Goal: Task Accomplishment & Management: Manage account settings

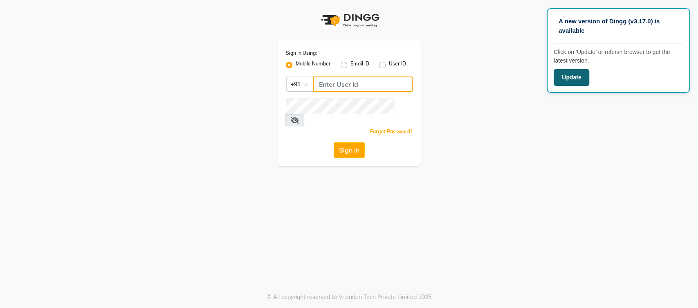
type input "9850407724"
click at [559, 73] on button "Update" at bounding box center [572, 77] width 36 height 17
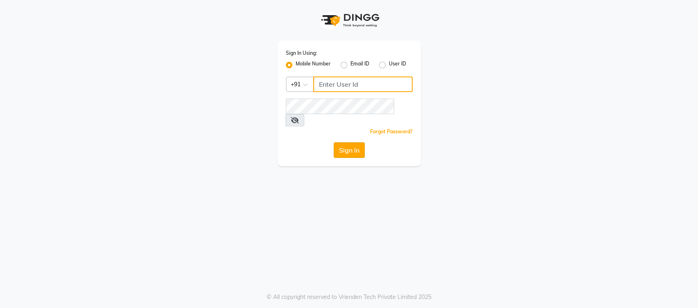
type input "9850407724"
click at [345, 142] on button "Sign In" at bounding box center [349, 150] width 31 height 16
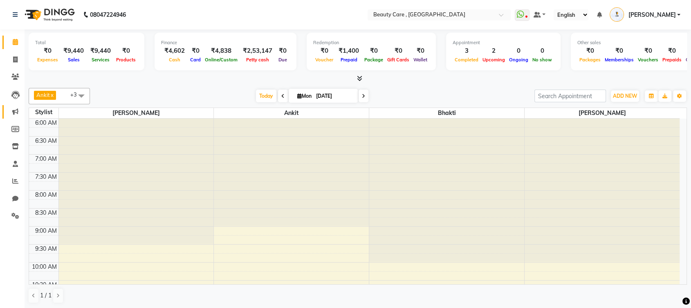
click at [16, 105] on link "Marketing" at bounding box center [12, 111] width 20 height 13
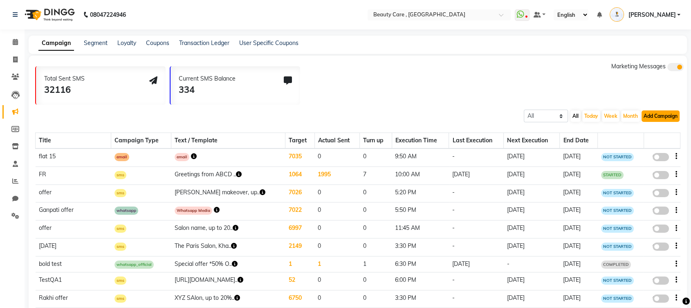
click at [660, 119] on button "Add Campaign" at bounding box center [660, 115] width 38 height 11
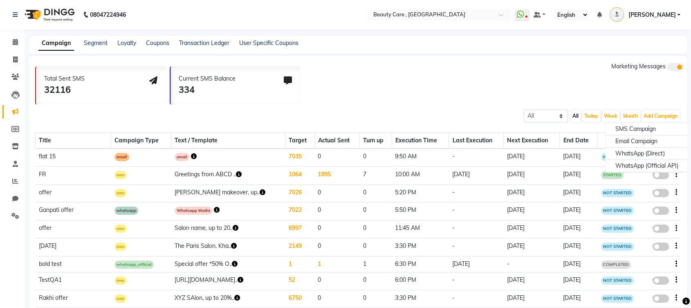
click at [442, 86] on div "Total Sent SMS 32116 Current SMS Balance 334 Marketing Messages" at bounding box center [361, 83] width 652 height 43
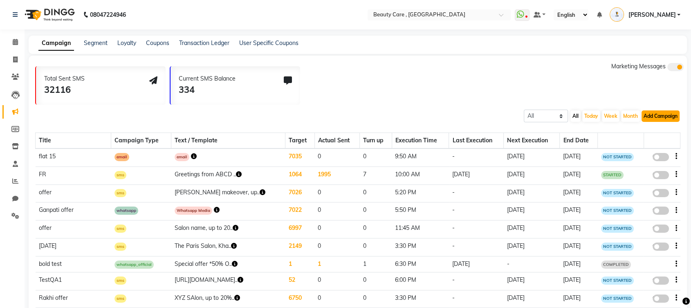
click at [661, 119] on button "Add Campaign" at bounding box center [660, 115] width 38 height 11
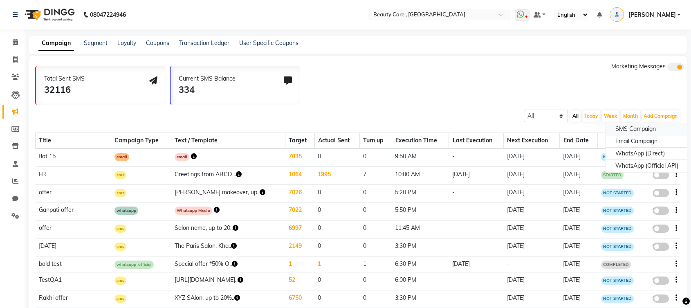
click at [632, 128] on div "SMS Campaign" at bounding box center [646, 129] width 83 height 12
select select "2"
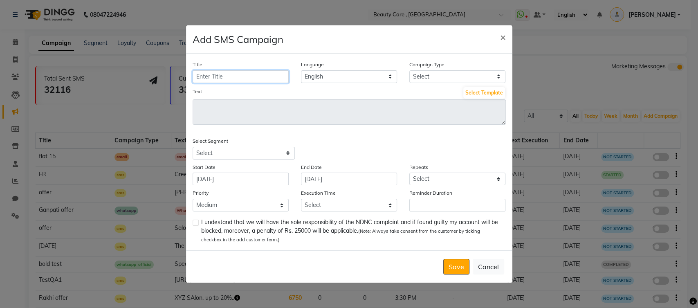
click at [258, 76] on input "Title" at bounding box center [241, 76] width 96 height 13
type input "offer"
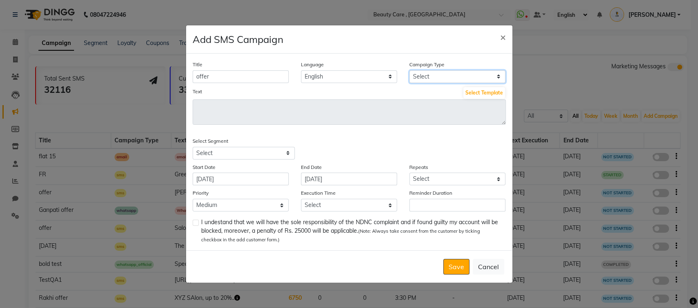
click at [442, 76] on select "Select Birthday Anniversary Promotional Service reminder" at bounding box center [457, 76] width 96 height 13
select select "3"
click at [409, 70] on select "Select Birthday Anniversary Promotional Service reminder" at bounding box center [457, 76] width 96 height 13
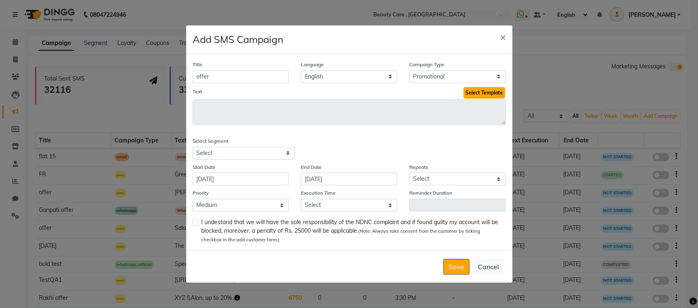
click at [483, 93] on button "Select Template" at bounding box center [484, 92] width 42 height 11
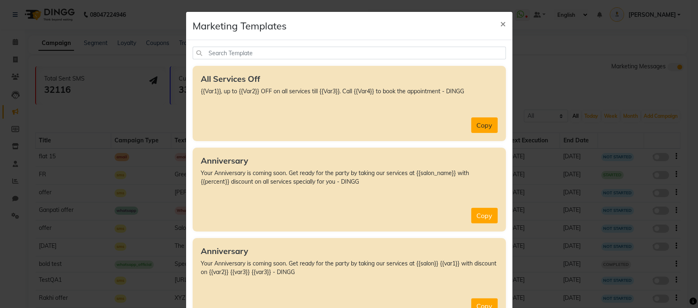
click at [484, 127] on button "Copy" at bounding box center [484, 125] width 27 height 16
type textarea "{{Var1}}, up to {{Var2}} OFF on all services till {{Var3}}. Call {{Var4}} to bo…"
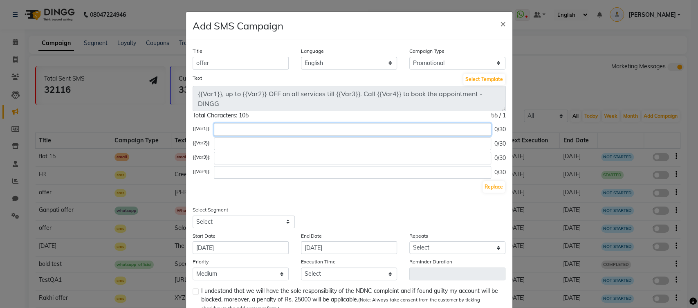
click at [236, 131] on input "text" at bounding box center [352, 129] width 277 height 13
type input "[GEOGRAPHIC_DATA]"
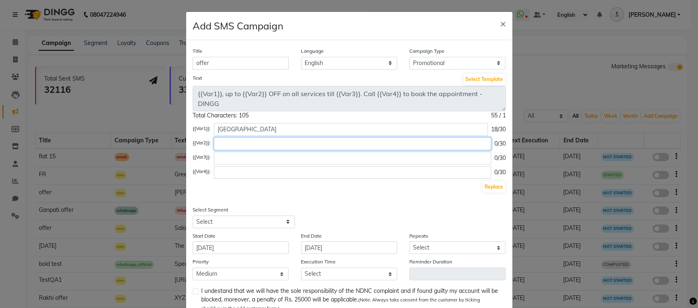
click at [237, 144] on input "text" at bounding box center [352, 143] width 277 height 13
type input "20%"
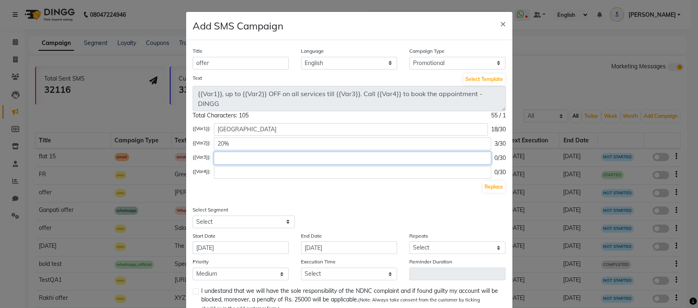
click at [258, 155] on input "text" at bounding box center [352, 158] width 277 height 13
type input "2"
type input "[DATE]"
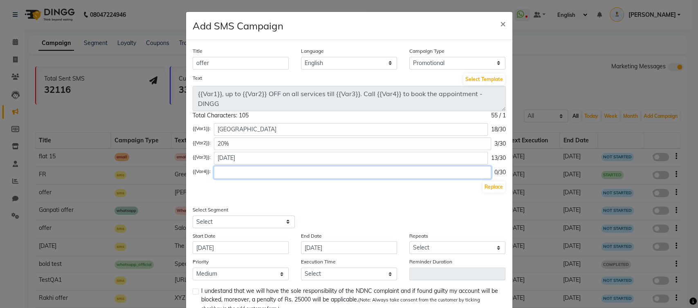
click at [266, 171] on input "text" at bounding box center [352, 172] width 277 height 13
type input "9857412557"
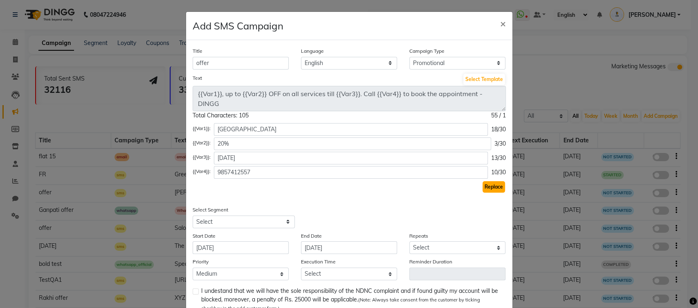
click at [485, 189] on button "Replace" at bounding box center [493, 186] width 22 height 11
type textarea "[GEOGRAPHIC_DATA], up to 20% OFF on all services till [DATE] . Call [PHONE_NUMB…"
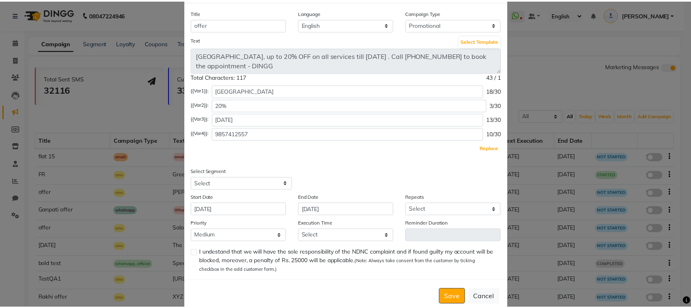
scroll to position [54, 0]
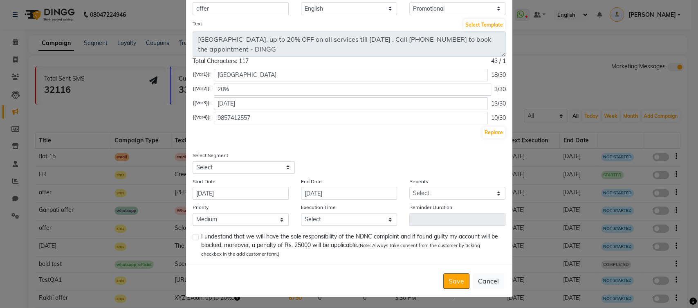
click at [300, 132] on div "Replace" at bounding box center [349, 132] width 313 height 13
click at [258, 167] on select "Select All Customers All [DEMOGRAPHIC_DATA] Customer All [DEMOGRAPHIC_DATA] Cus…" at bounding box center [244, 167] width 102 height 13
select select "2"
click at [193, 161] on select "Select All Customers All [DEMOGRAPHIC_DATA] Customer All [DEMOGRAPHIC_DATA] Cus…" at bounding box center [244, 167] width 102 height 13
click at [245, 195] on input "[DATE]" at bounding box center [241, 193] width 96 height 13
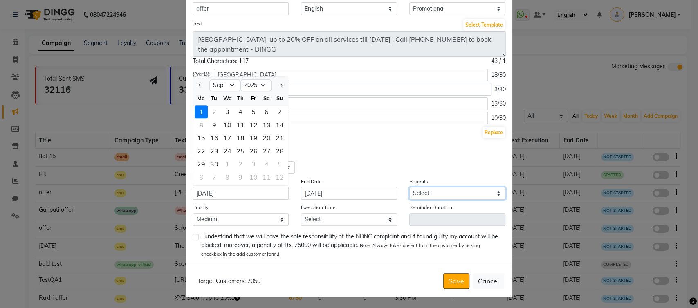
click at [435, 190] on select "Select Once Daily Alternate Day Weekly Monthly Yearly" at bounding box center [457, 193] width 96 height 13
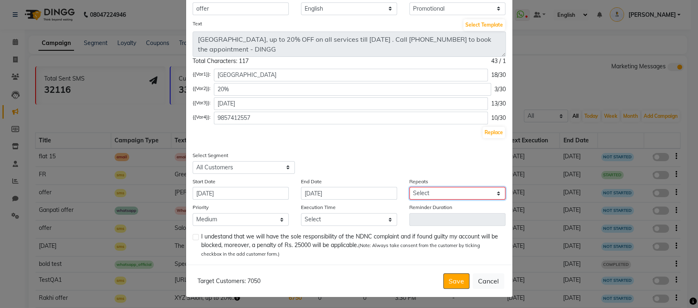
click at [435, 190] on select "Select Once Daily Alternate Day Weekly Monthly Yearly" at bounding box center [457, 193] width 96 height 13
click at [409, 187] on select "Select Once Daily Alternate Day Weekly Monthly Yearly" at bounding box center [457, 193] width 96 height 13
click at [327, 217] on select "Select 09:00 AM 09:05 AM 09:10 AM 09:15 AM 09:20 AM 09:25 AM 09:30 AM 09:35 AM …" at bounding box center [349, 219] width 96 height 13
select select "630"
click at [301, 213] on select "Select 09:00 AM 09:05 AM 09:10 AM 09:15 AM 09:20 AM 09:25 AM 09:30 AM 09:35 AM …" at bounding box center [349, 219] width 96 height 13
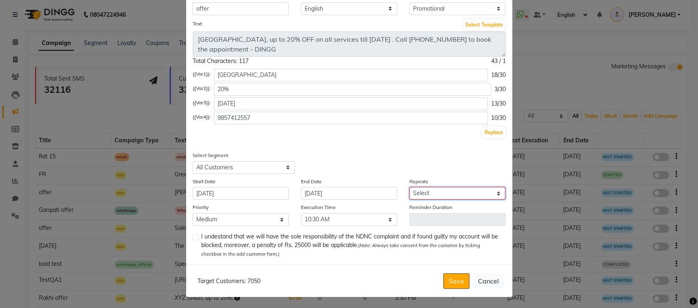
click at [432, 191] on select "Select Once Daily Alternate Day Weekly Monthly Yearly" at bounding box center [457, 193] width 96 height 13
select select "1"
click at [409, 187] on select "Select Once Daily Alternate Day Weekly Monthly Yearly" at bounding box center [457, 193] width 96 height 13
click at [193, 236] on label at bounding box center [196, 237] width 6 height 6
click at [193, 236] on input "checkbox" at bounding box center [195, 237] width 5 height 5
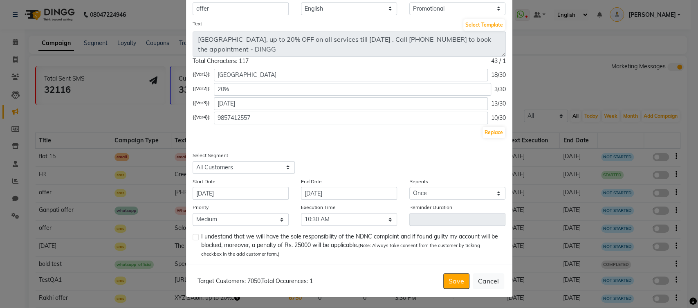
checkbox input "true"
click at [448, 282] on button "Save" at bounding box center [456, 281] width 26 height 16
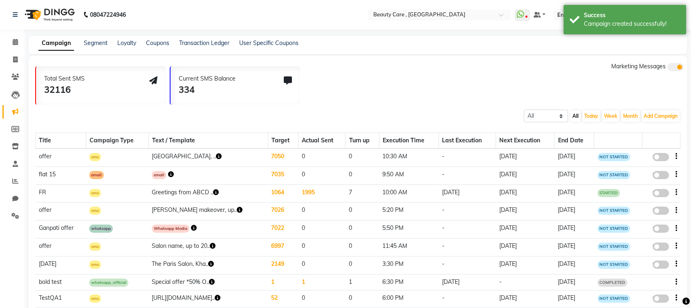
click at [660, 158] on span at bounding box center [660, 157] width 16 height 8
click at [664, 158] on input "false" at bounding box center [664, 158] width 0 height 0
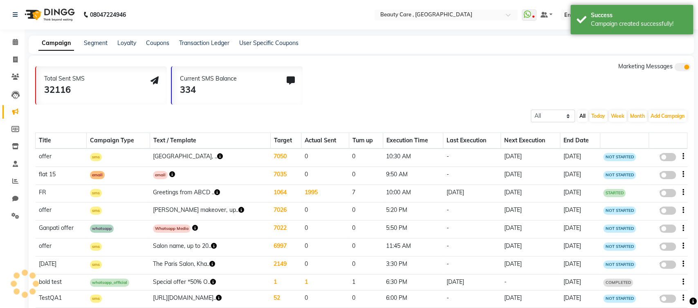
select select "3"
select select "2"
select select "1"
select select "2"
select select "630"
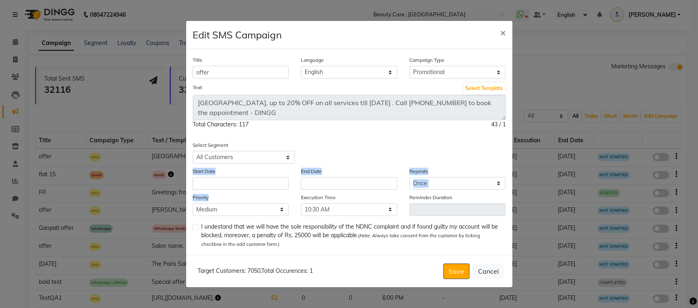
drag, startPoint x: 270, startPoint y: 191, endPoint x: 268, endPoint y: 182, distance: 8.7
click at [268, 182] on div "Title offer Language English Campaign Type Select Birthday Anniversary Promotio…" at bounding box center [349, 151] width 326 height 205
click at [268, 182] on input "text" at bounding box center [241, 183] width 96 height 13
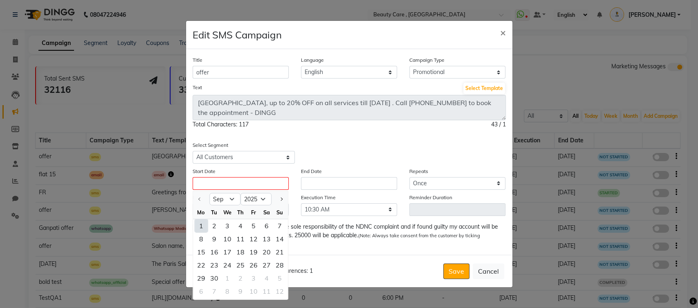
click at [206, 225] on div "1" at bounding box center [201, 225] width 13 height 13
type input "[DATE]"
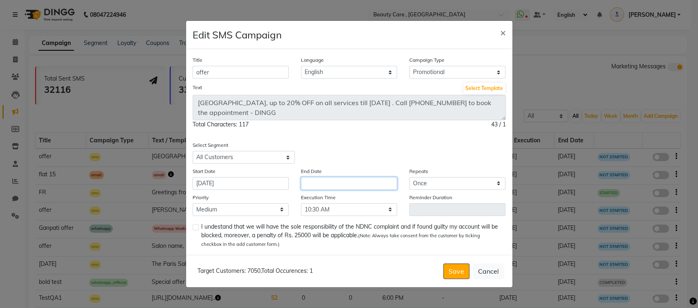
click at [318, 187] on input "text" at bounding box center [349, 183] width 96 height 13
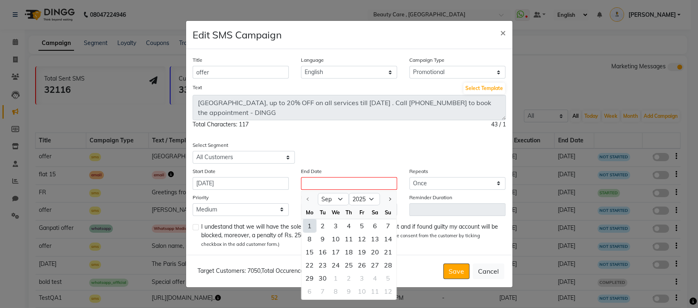
click at [311, 225] on div "1" at bounding box center [309, 225] width 13 height 13
type input "[DATE]"
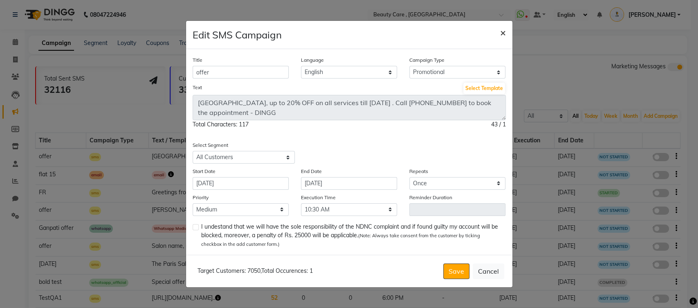
click at [504, 34] on span "×" at bounding box center [503, 32] width 6 height 12
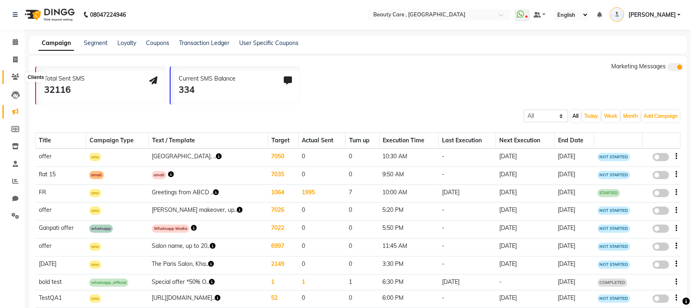
click at [15, 78] on icon at bounding box center [15, 77] width 8 height 6
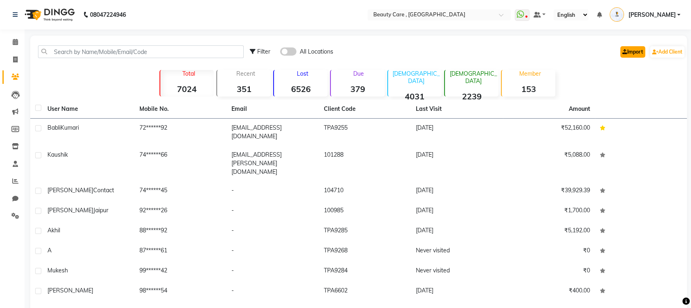
click at [628, 53] on link "Import" at bounding box center [632, 51] width 25 height 11
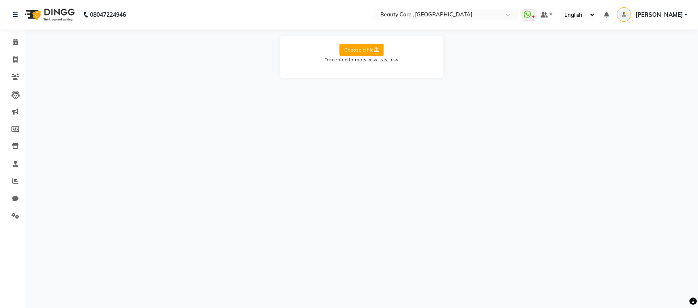
click at [375, 51] on icon at bounding box center [376, 49] width 5 height 5
click at [0, 0] on input "Choose a file" at bounding box center [0, 0] width 0 height 0
click at [396, 76] on select "Select Sheet Training Data Whats app Pending Task Whats app Sheet" at bounding box center [398, 76] width 61 height 13
select select "Training Data"
click at [368, 70] on select "Select Sheet Training Data Whats app Pending Task Whats app Sheet" at bounding box center [398, 76] width 61 height 13
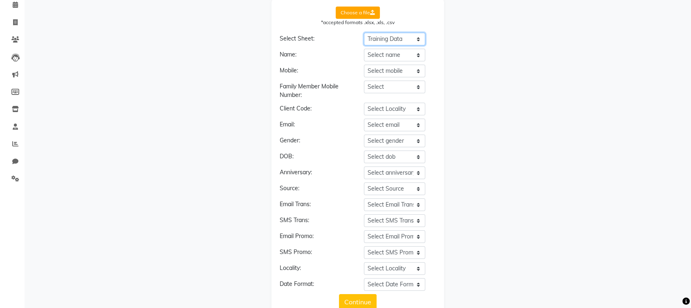
scroll to position [4, 0]
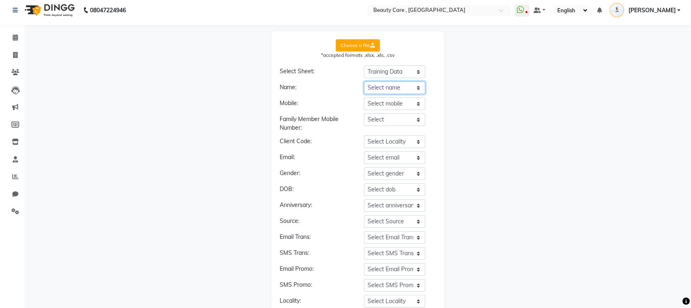
click at [376, 85] on select "Select name Sr. No Salon Name Contact Number Name of Connect Person Designation…" at bounding box center [394, 87] width 61 height 13
click at [364, 81] on select "Select name Sr. No Salon Name Contact Number Name of Connect Person Designation…" at bounding box center [394, 87] width 61 height 13
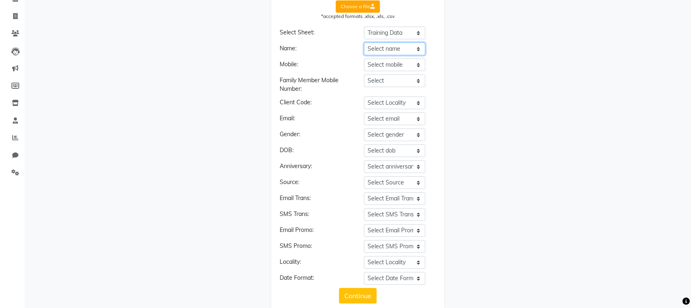
scroll to position [59, 0]
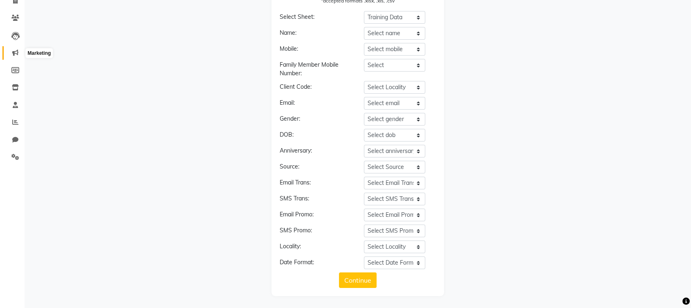
click at [19, 52] on span at bounding box center [15, 52] width 14 height 9
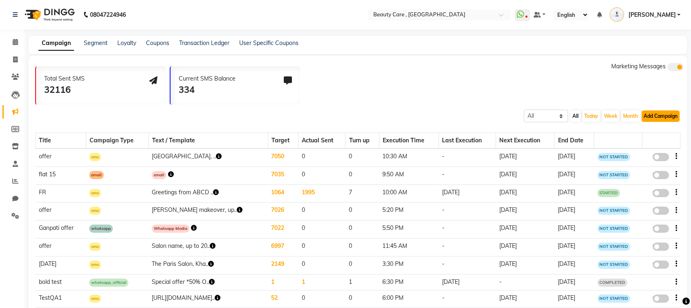
click at [654, 118] on button "Add Campaign" at bounding box center [660, 115] width 38 height 11
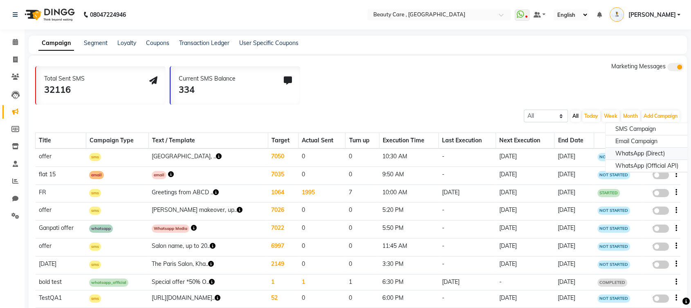
click at [646, 155] on div "WhatsApp (Direct)" at bounding box center [646, 154] width 83 height 12
select select "2"
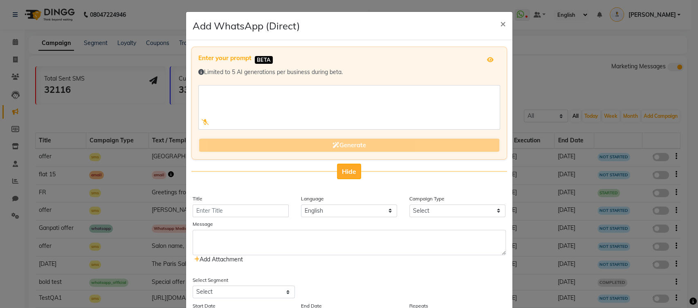
click at [350, 166] on button "Hide" at bounding box center [349, 172] width 24 height 16
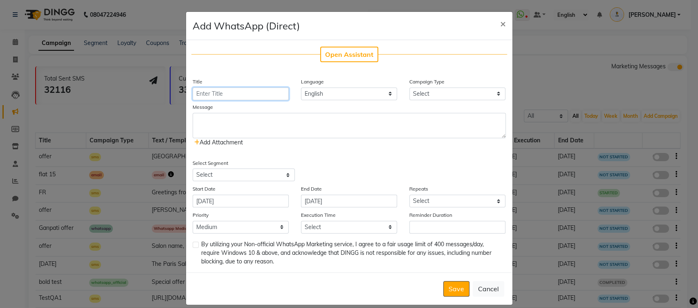
click at [253, 96] on input "Title" at bounding box center [241, 93] width 96 height 13
type input "offer"
click at [414, 91] on select "Select Birthday Anniversary Promotional Service reminder" at bounding box center [457, 93] width 96 height 13
select select "3"
click at [409, 87] on select "Select Birthday Anniversary Promotional Service reminder" at bounding box center [457, 93] width 96 height 13
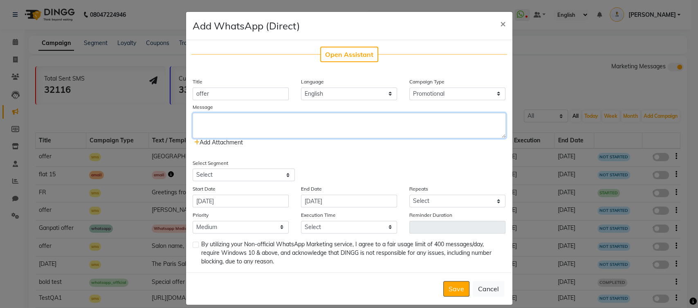
click at [347, 125] on textarea at bounding box center [349, 125] width 313 height 25
type textarea "fjsfkeekfjwkfkejfkj"
click at [232, 140] on span "Add Attachment" at bounding box center [218, 142] width 49 height 7
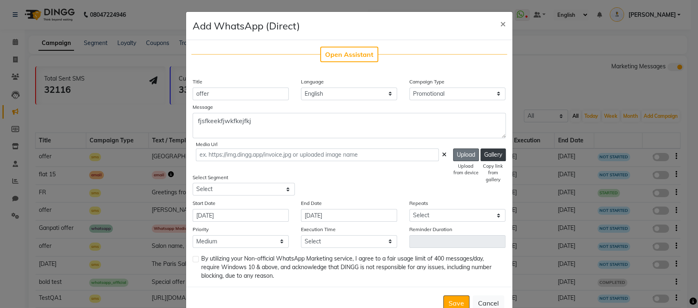
click at [464, 154] on button "Upload" at bounding box center [466, 154] width 26 height 13
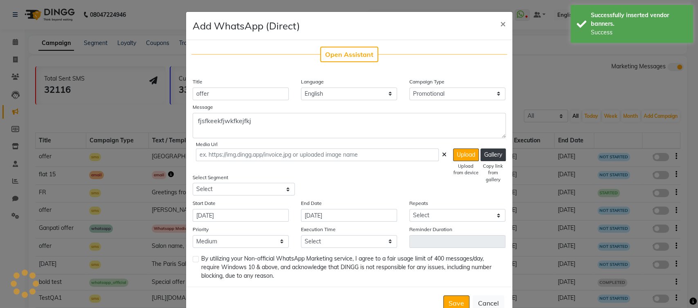
type input "[URL][DOMAIN_NAME]"
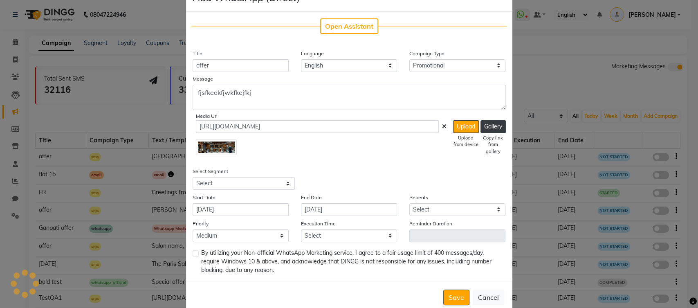
scroll to position [29, 0]
click at [252, 181] on select "Select All Customers All [DEMOGRAPHIC_DATA] Customer All [DEMOGRAPHIC_DATA] Cus…" at bounding box center [244, 183] width 102 height 13
select select "2"
click at [193, 177] on select "Select All Customers All [DEMOGRAPHIC_DATA] Customer All [DEMOGRAPHIC_DATA] Cus…" at bounding box center [244, 183] width 102 height 13
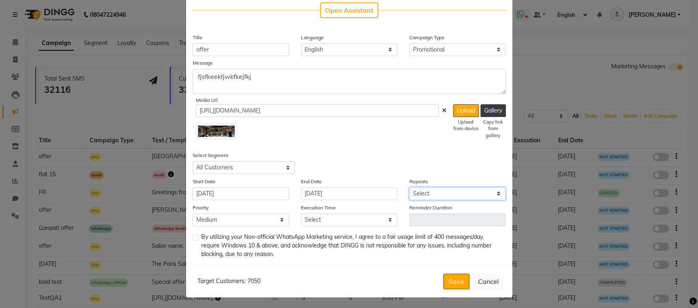
click at [429, 192] on select "Select Once Daily Alternate Day Weekly Monthly Yearly" at bounding box center [457, 193] width 96 height 13
select select "1"
click at [409, 187] on select "Select Once Daily Alternate Day Weekly Monthly Yearly" at bounding box center [457, 193] width 96 height 13
click at [321, 218] on select "Select 09:00 AM 09:05 AM 09:10 AM 09:15 AM 09:20 AM 09:25 AM 09:30 AM 09:35 AM …" at bounding box center [349, 219] width 96 height 13
select select "590"
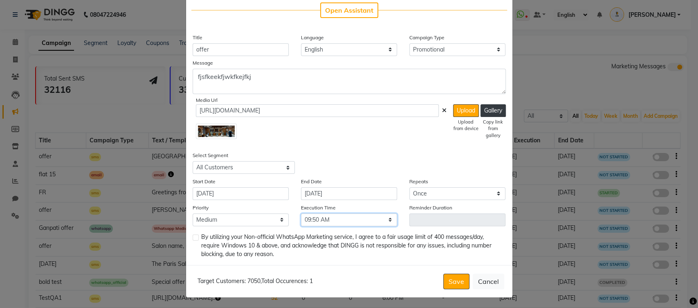
click at [301, 213] on select "Select 09:00 AM 09:05 AM 09:10 AM 09:15 AM 09:20 AM 09:25 AM 09:30 AM 09:35 AM …" at bounding box center [349, 219] width 96 height 13
click at [193, 235] on label at bounding box center [196, 237] width 6 height 6
click at [193, 235] on input "checkbox" at bounding box center [195, 237] width 5 height 5
checkbox input "true"
click at [479, 277] on button "Cancel" at bounding box center [488, 282] width 31 height 16
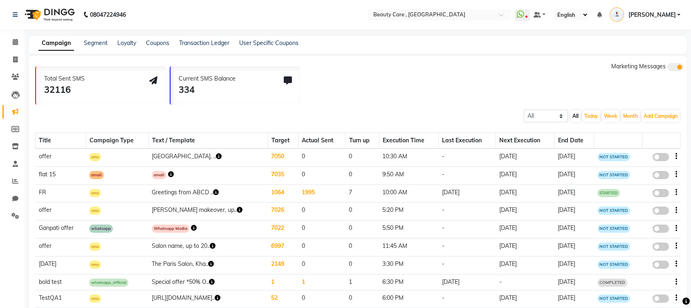
click at [663, 158] on span at bounding box center [660, 157] width 16 height 8
click at [664, 158] on input "false" at bounding box center [664, 158] width 0 height 0
click at [655, 156] on span at bounding box center [660, 157] width 16 height 8
click at [664, 158] on input "false" at bounding box center [664, 158] width 0 height 0
select select "3"
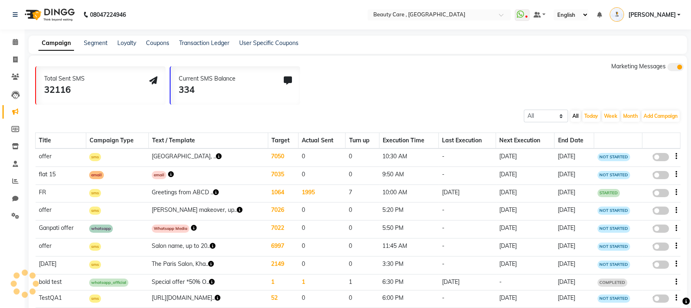
select select "2"
select select "1"
select select "2"
select select "630"
select select "3"
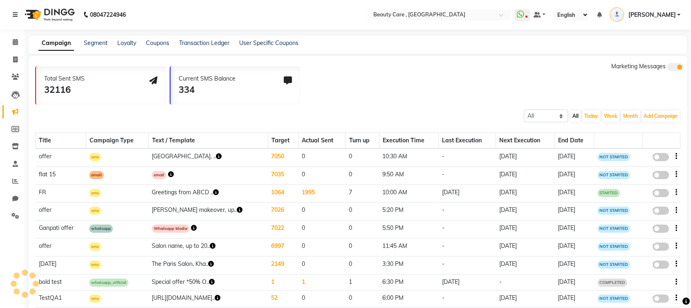
select select "2"
select select "1"
select select "2"
select select "630"
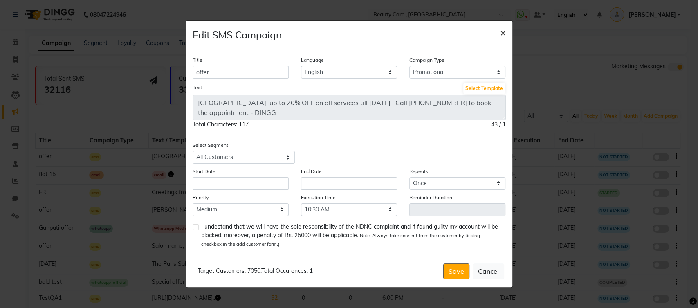
click at [504, 36] on span "×" at bounding box center [503, 32] width 6 height 12
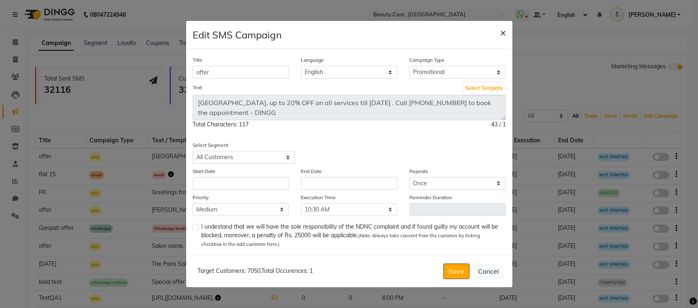
click at [500, 34] on span "×" at bounding box center [503, 32] width 6 height 12
click at [504, 34] on span "×" at bounding box center [503, 32] width 6 height 12
click at [492, 269] on button "Cancel" at bounding box center [488, 271] width 31 height 16
click at [503, 28] on span "×" at bounding box center [503, 32] width 6 height 12
click at [504, 32] on span "×" at bounding box center [503, 32] width 6 height 12
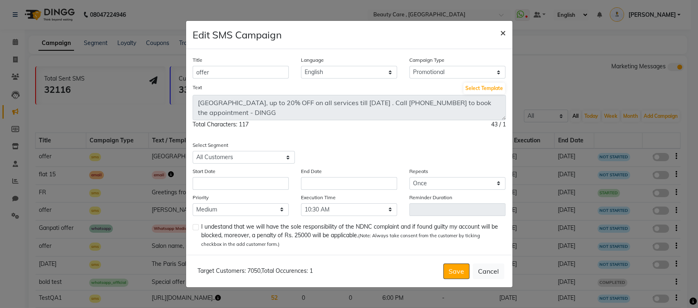
click at [504, 32] on span "×" at bounding box center [503, 32] width 6 height 12
click at [482, 268] on button "Cancel" at bounding box center [488, 271] width 31 height 16
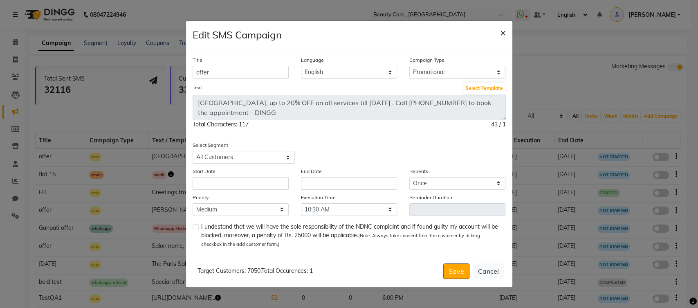
click at [501, 34] on span "×" at bounding box center [503, 32] width 6 height 12
click at [503, 32] on span "×" at bounding box center [503, 32] width 6 height 12
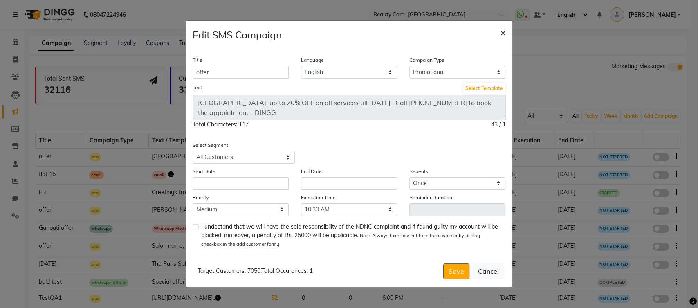
click at [503, 32] on span "×" at bounding box center [503, 32] width 6 height 12
click at [366, 69] on select "English" at bounding box center [349, 72] width 96 height 13
click at [503, 31] on span "×" at bounding box center [503, 32] width 6 height 12
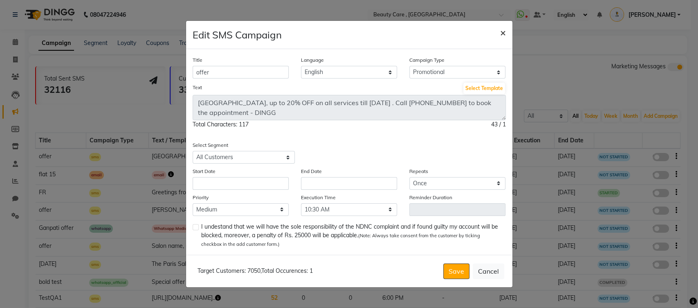
click at [503, 31] on span "×" at bounding box center [503, 32] width 6 height 12
click at [449, 270] on button "Save" at bounding box center [456, 271] width 26 height 16
click at [256, 178] on input "text" at bounding box center [241, 183] width 96 height 13
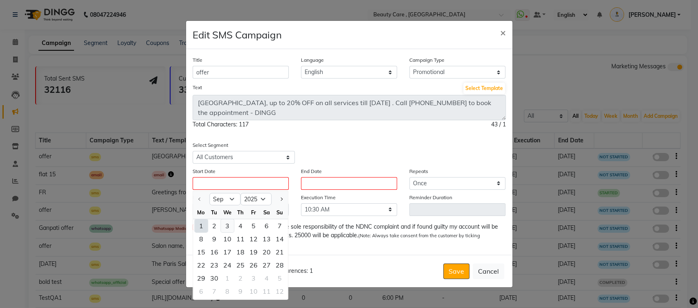
click at [232, 223] on div "3" at bounding box center [227, 225] width 13 height 13
type input "[DATE]"
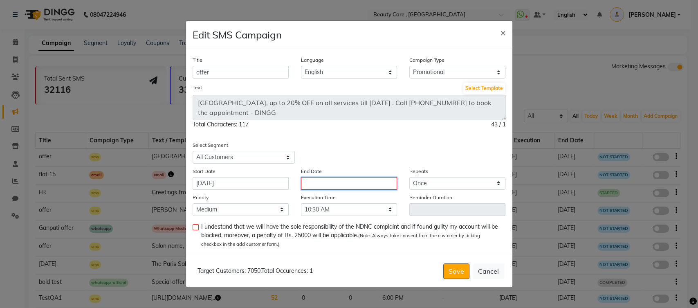
drag, startPoint x: 328, startPoint y: 181, endPoint x: 355, endPoint y: 219, distance: 46.9
click at [355, 219] on div "Title offer Language English Campaign Type Select Birthday Anniversary Promotio…" at bounding box center [349, 151] width 326 height 205
type input "[DATE]"
click at [193, 227] on label at bounding box center [196, 227] width 6 height 6
click at [193, 227] on input "checkbox" at bounding box center [195, 227] width 5 height 5
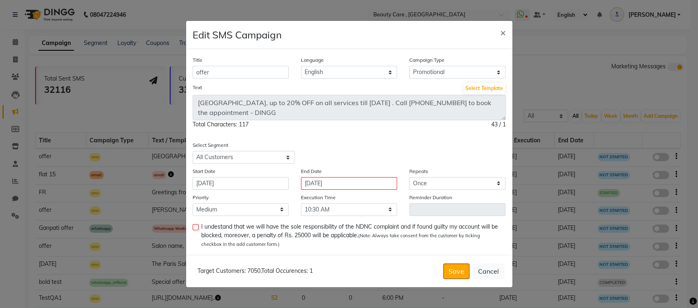
checkbox input "true"
click at [456, 263] on button "Save" at bounding box center [456, 271] width 26 height 16
click at [455, 268] on button "Save" at bounding box center [456, 271] width 26 height 16
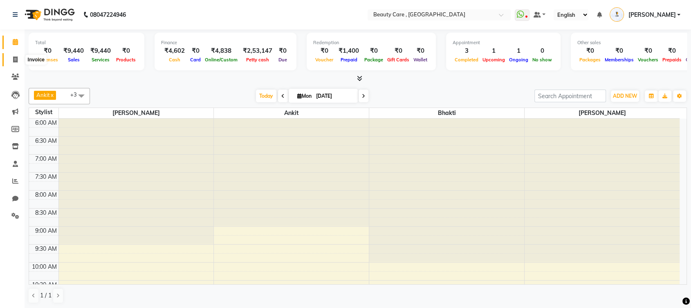
click at [15, 59] on icon at bounding box center [15, 59] width 4 height 6
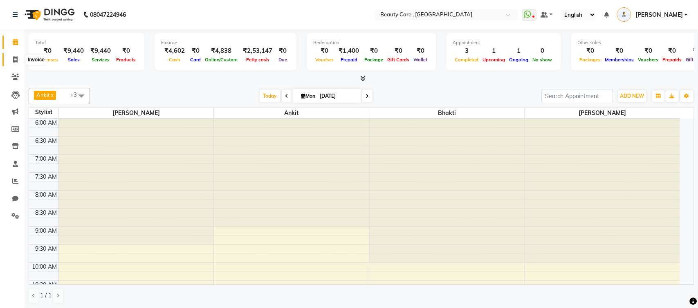
select select "service"
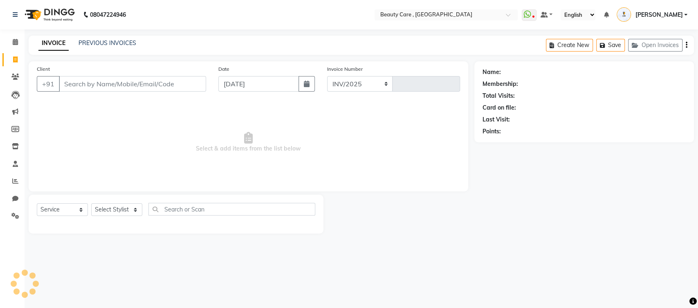
select select "5646"
type input "2731"
click at [120, 41] on link "PREVIOUS INVOICES" at bounding box center [107, 42] width 58 height 7
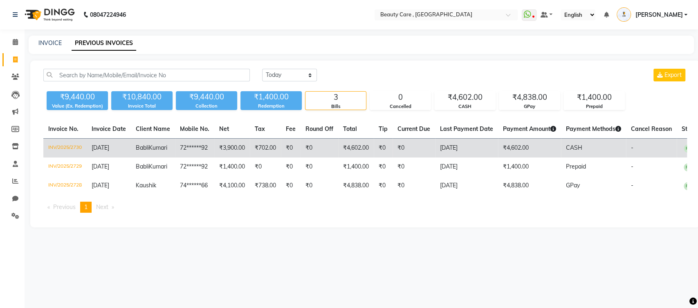
click at [63, 146] on td "INV/2025/2730" at bounding box center [64, 148] width 43 height 19
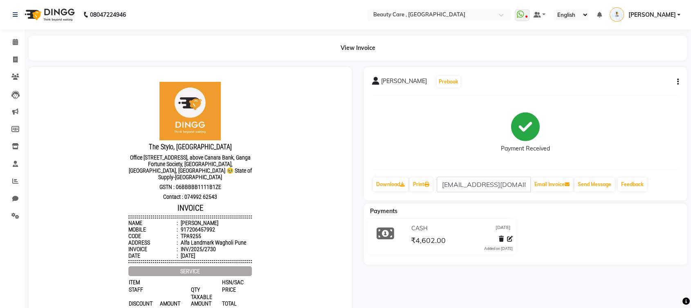
click at [677, 82] on icon "button" at bounding box center [678, 82] width 2 height 0
click at [595, 92] on div "Edit Invoice" at bounding box center [623, 92] width 84 height 10
select select "service"
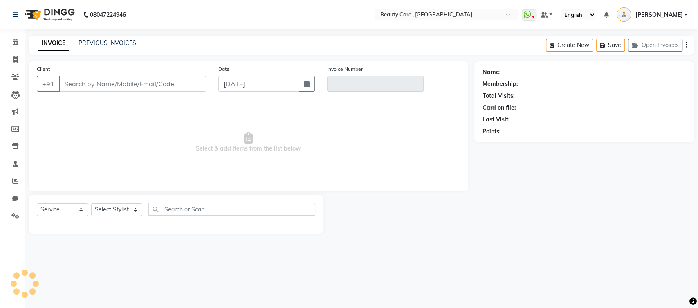
type input "72******92"
type input "INV/2025/2730"
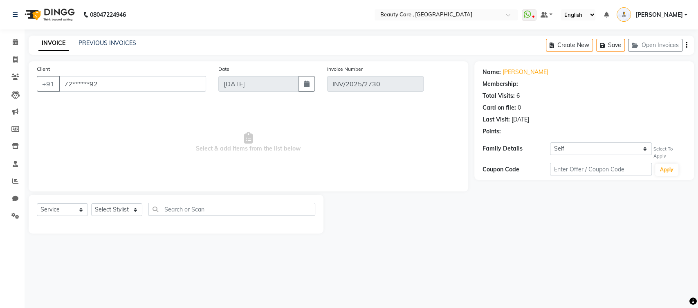
select select "6: Object"
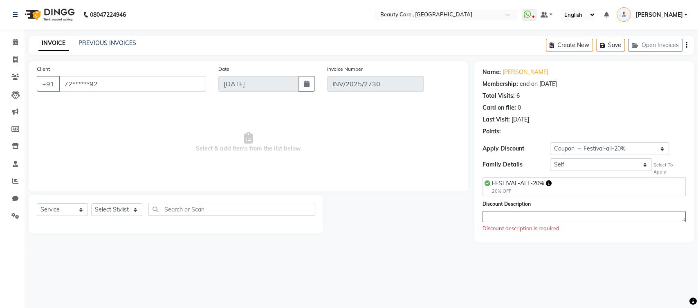
select select "select"
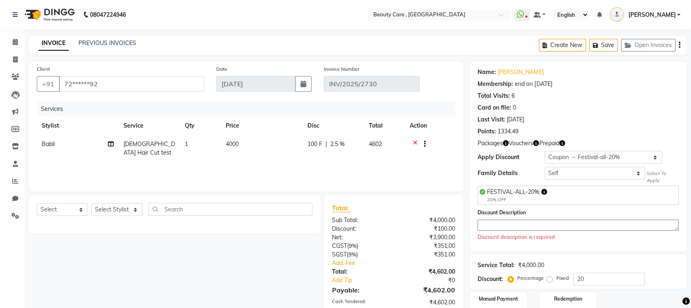
scroll to position [97, 0]
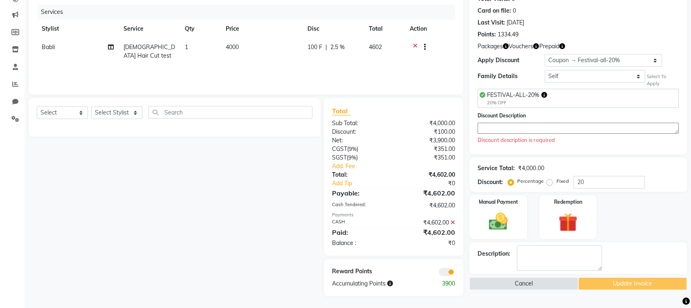
click at [553, 131] on textarea at bounding box center [578, 128] width 201 height 11
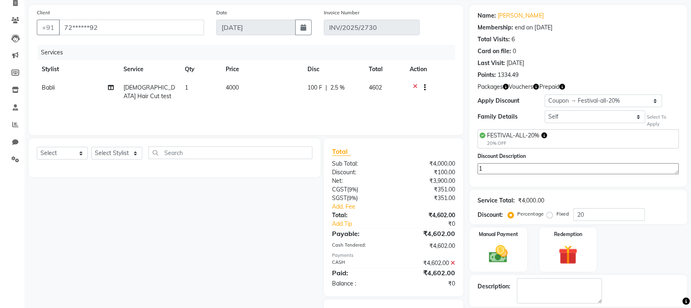
scroll to position [56, 0]
type textarea "1"
click at [415, 86] on icon at bounding box center [415, 89] width 4 height 10
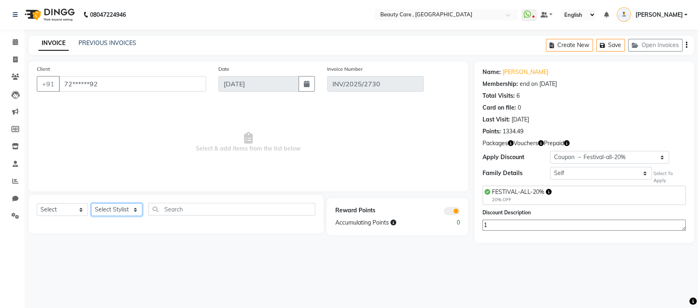
click at [114, 207] on select "Select Stylist Admin A Jagdish K Akshay Ankit Anuja April Arvind Ashvin asif Av…" at bounding box center [116, 209] width 51 height 13
select select "88832"
click at [91, 203] on select "Select Stylist Admin A Jagdish K Akshay Ankit Anuja April Arvind Ashvin asif Av…" at bounding box center [116, 209] width 51 height 13
click at [63, 204] on select "Select Service Product Membership Package Voucher Prepaid Gift Card" at bounding box center [62, 209] width 51 height 13
select select "service"
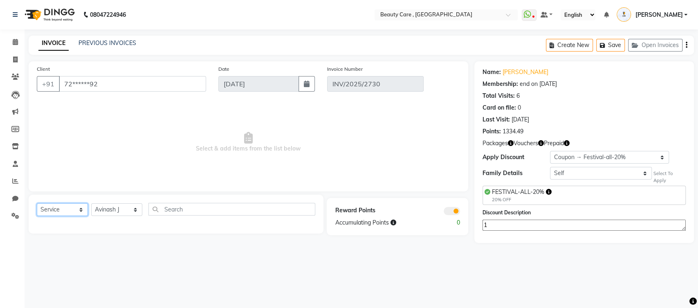
click at [37, 203] on select "Select Service Product Membership Package Voucher Prepaid Gift Card" at bounding box center [62, 209] width 51 height 13
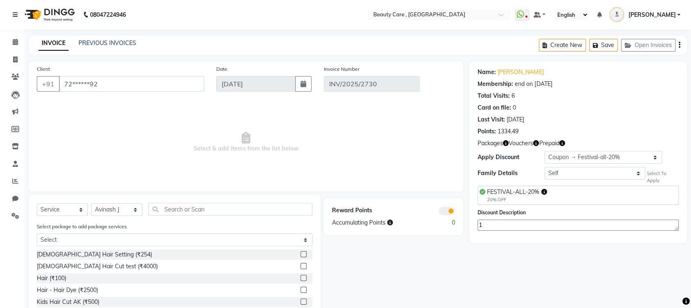
click at [300, 249] on div at bounding box center [306, 254] width 12 height 10
click at [300, 251] on label at bounding box center [303, 254] width 6 height 6
click at [300, 252] on input "checkbox" at bounding box center [302, 254] width 5 height 5
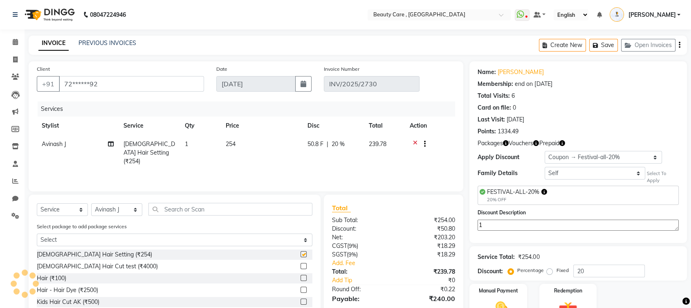
checkbox input "false"
click at [300, 265] on label at bounding box center [303, 266] width 6 height 6
click at [300, 265] on input "checkbox" at bounding box center [302, 266] width 5 height 5
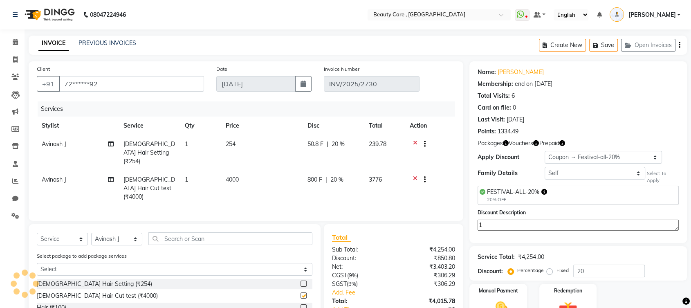
checkbox input "false"
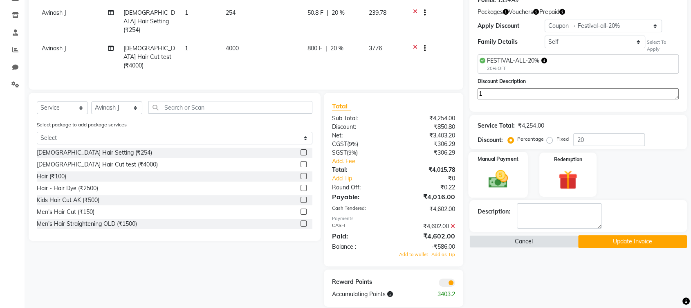
click at [505, 168] on img at bounding box center [498, 179] width 32 height 23
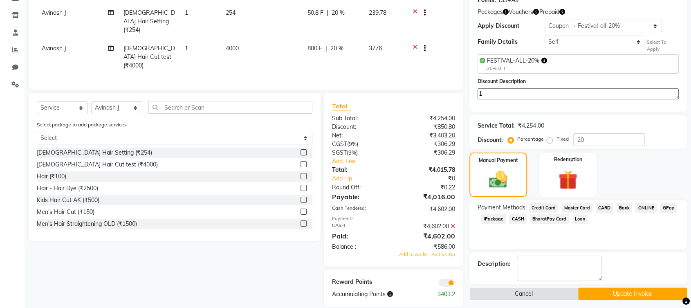
click at [540, 205] on span "Credit Card" at bounding box center [543, 207] width 29 height 9
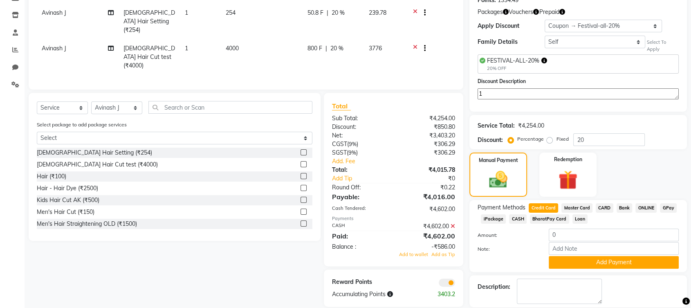
scroll to position [157, 0]
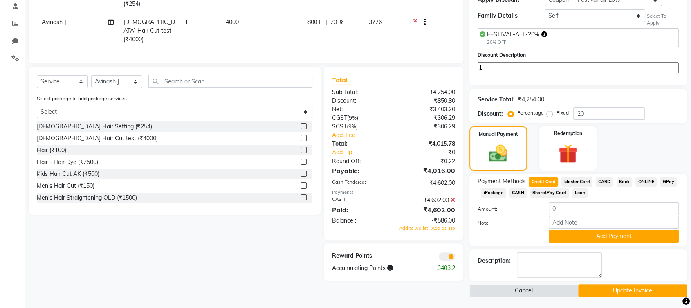
click at [593, 292] on button "Update Invoice" at bounding box center [632, 290] width 109 height 13
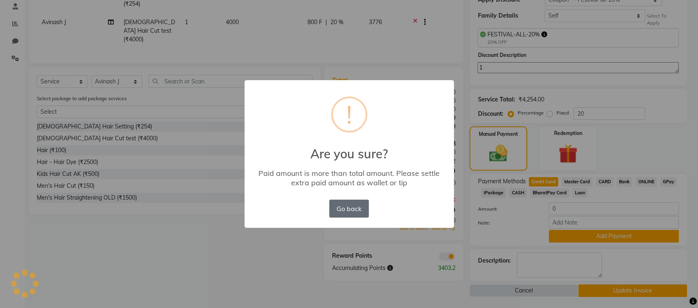
click at [352, 213] on button "Go back" at bounding box center [348, 209] width 39 height 18
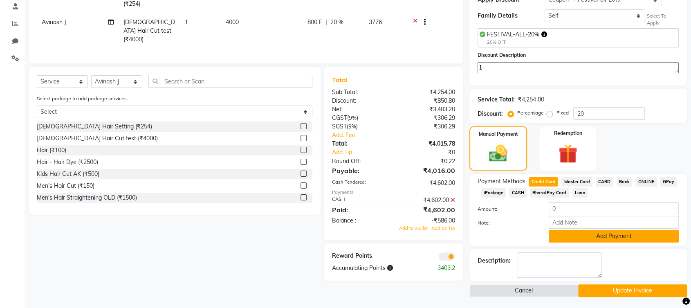
click at [558, 230] on button "Add Payment" at bounding box center [614, 236] width 130 height 13
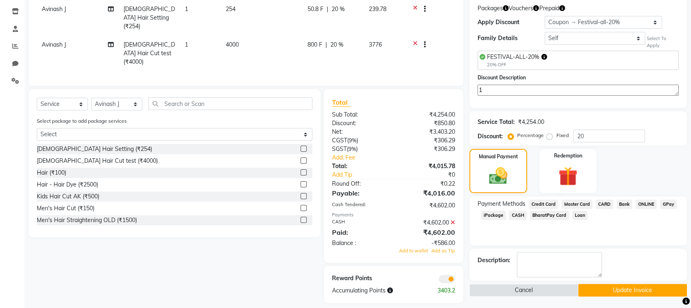
click at [601, 295] on button "Update Invoice" at bounding box center [632, 290] width 109 height 13
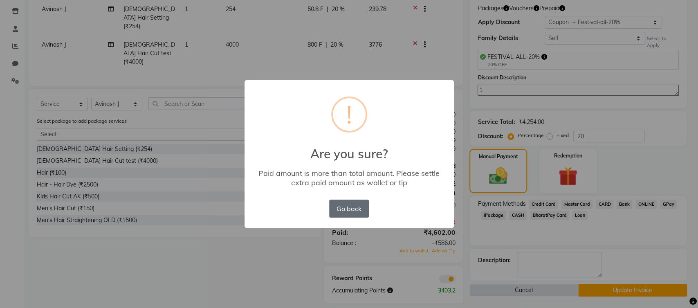
click at [361, 211] on button "Go back" at bounding box center [348, 209] width 39 height 18
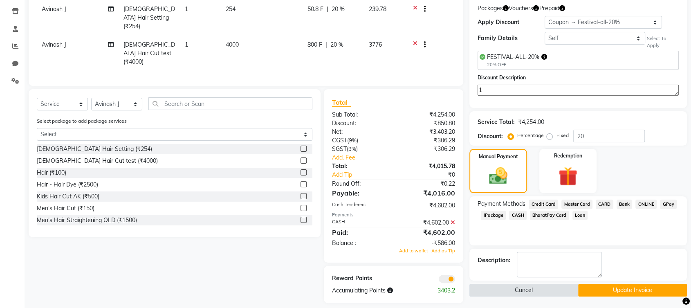
click at [497, 285] on button "Cancel" at bounding box center [523, 290] width 109 height 13
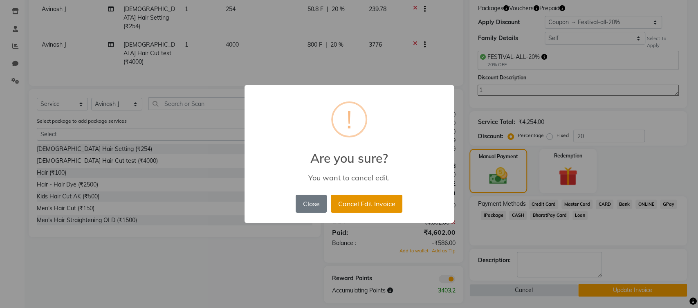
click at [398, 197] on button "Cancel Edit Invoice" at bounding box center [367, 204] width 72 height 18
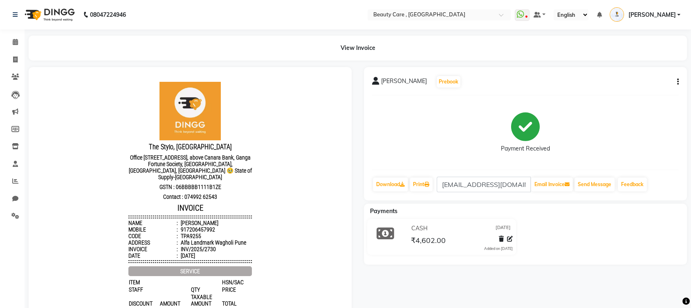
click at [678, 83] on button "button" at bounding box center [676, 82] width 5 height 9
click at [594, 59] on div "Cancel Invoice / Refund Invoice" at bounding box center [623, 61] width 84 height 10
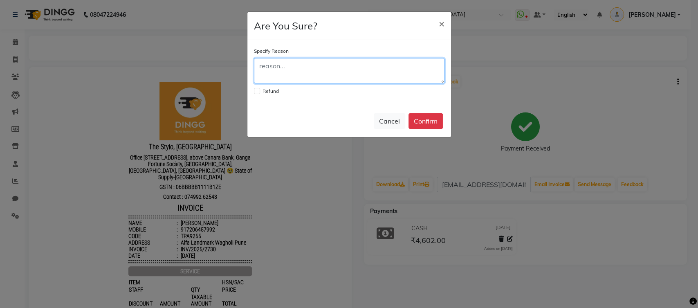
click at [329, 67] on textarea at bounding box center [349, 70] width 191 height 25
click at [443, 27] on span "×" at bounding box center [442, 23] width 6 height 12
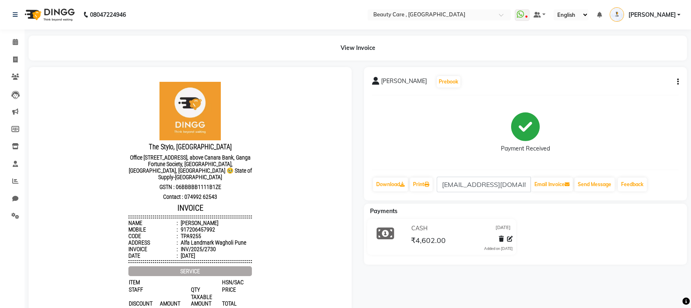
click at [678, 82] on icon "button" at bounding box center [678, 82] width 2 height 0
click at [13, 211] on link "Settings" at bounding box center [12, 215] width 20 height 13
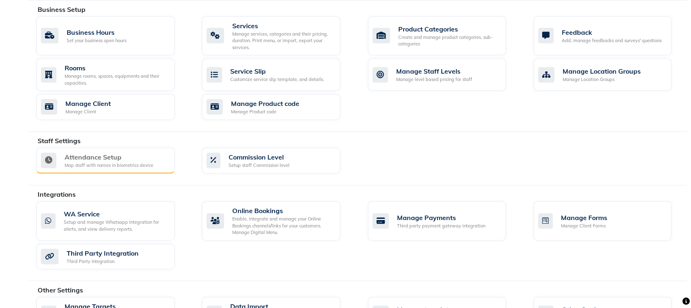
scroll to position [296, 0]
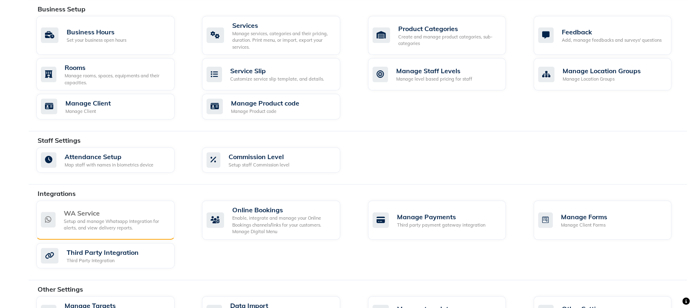
click at [96, 213] on div "WA Service" at bounding box center [116, 213] width 104 height 10
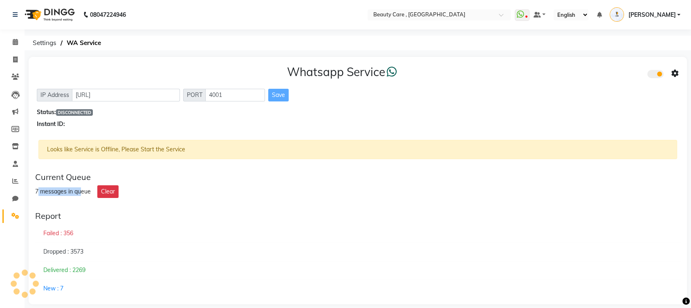
drag, startPoint x: 37, startPoint y: 189, endPoint x: 82, endPoint y: 188, distance: 44.6
click at [82, 188] on div "7 messages in queue" at bounding box center [63, 191] width 56 height 9
drag, startPoint x: 31, startPoint y: 188, endPoint x: 65, endPoint y: 194, distance: 34.4
click at [65, 194] on div "Whatsapp Service IP Address http://localhost PORT 4001 Save Status: DISCONNECTE…" at bounding box center [358, 180] width 658 height 247
